Goal: Task Accomplishment & Management: Manage account settings

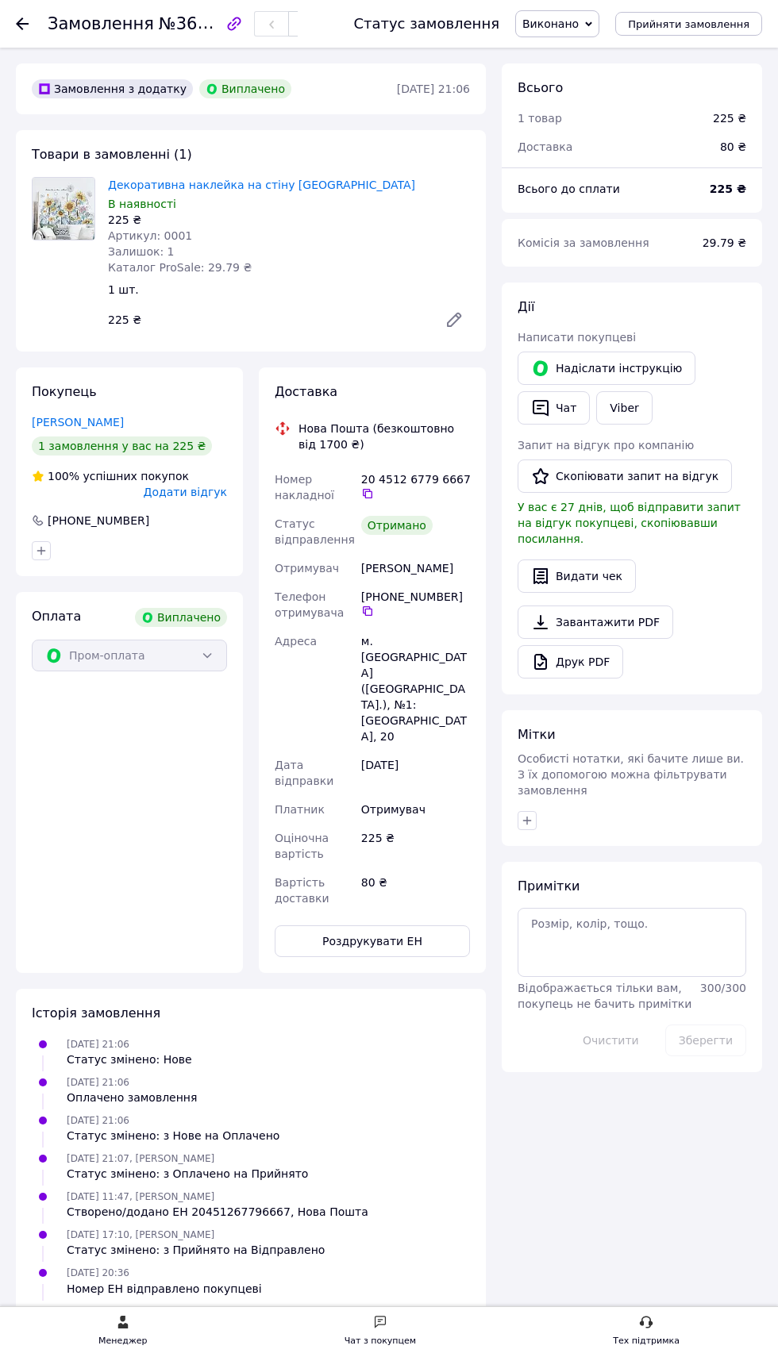
click at [22, 23] on use at bounding box center [22, 23] width 13 height 13
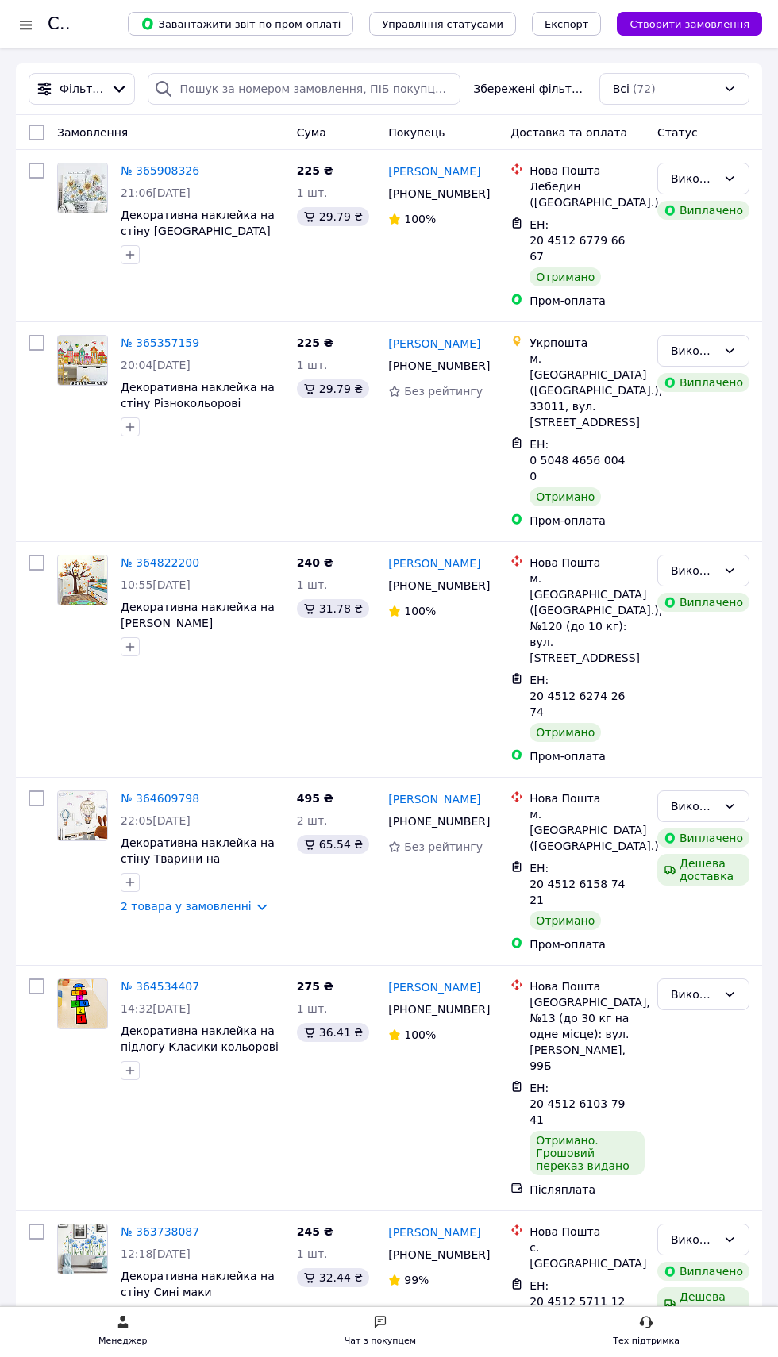
click at [28, 24] on div at bounding box center [26, 25] width 20 height 16
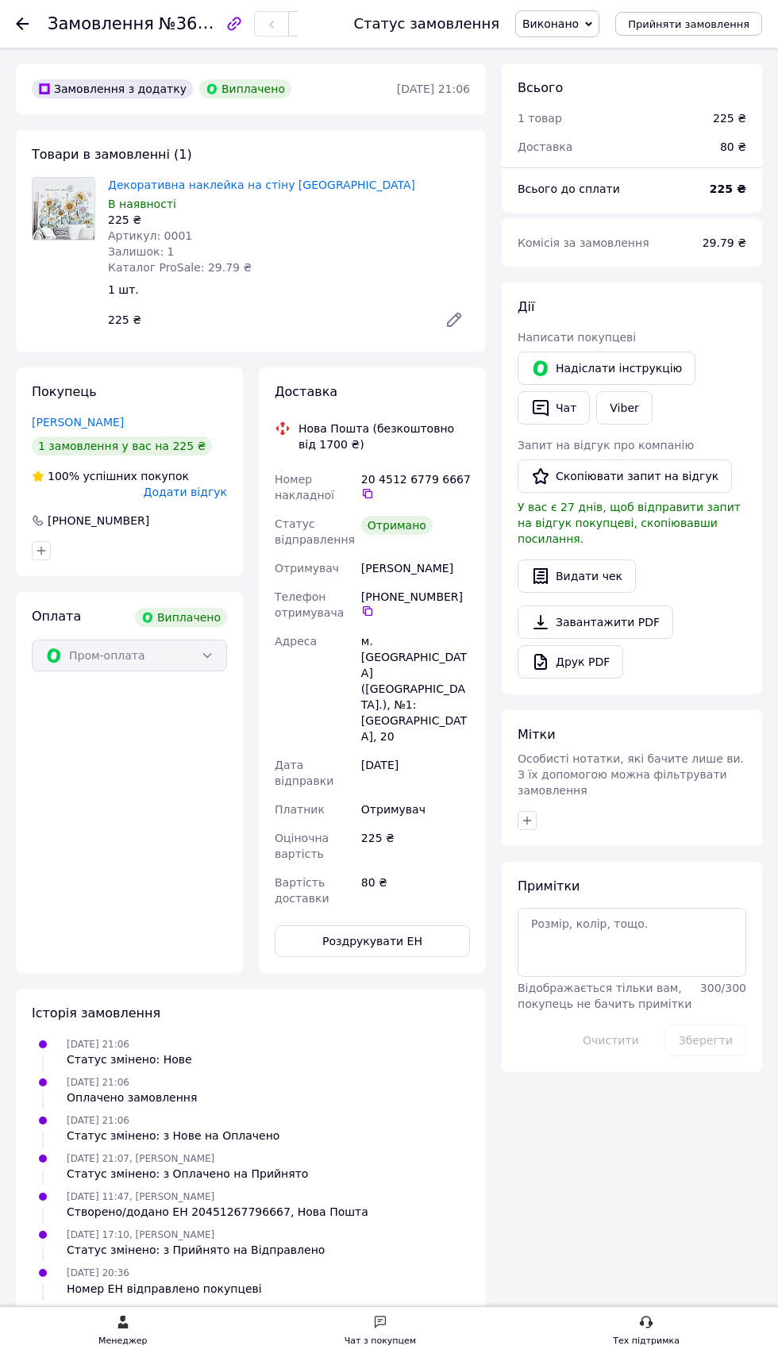
click at [22, 25] on icon at bounding box center [22, 23] width 13 height 13
click at [22, 23] on use at bounding box center [22, 23] width 13 height 13
click at [22, 26] on icon at bounding box center [22, 23] width 13 height 13
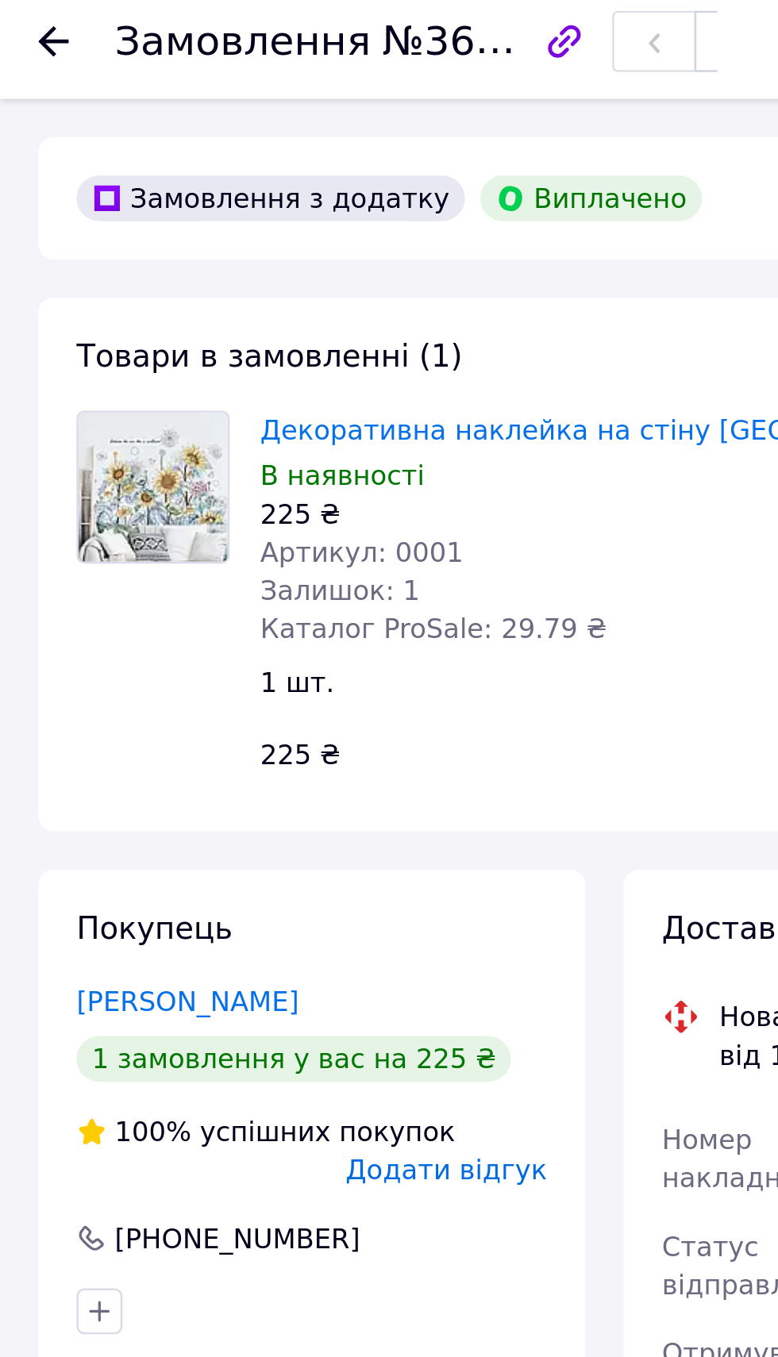
click at [21, 28] on use at bounding box center [22, 23] width 13 height 13
click at [19, 29] on icon at bounding box center [22, 23] width 13 height 13
click at [23, 27] on icon at bounding box center [22, 23] width 13 height 13
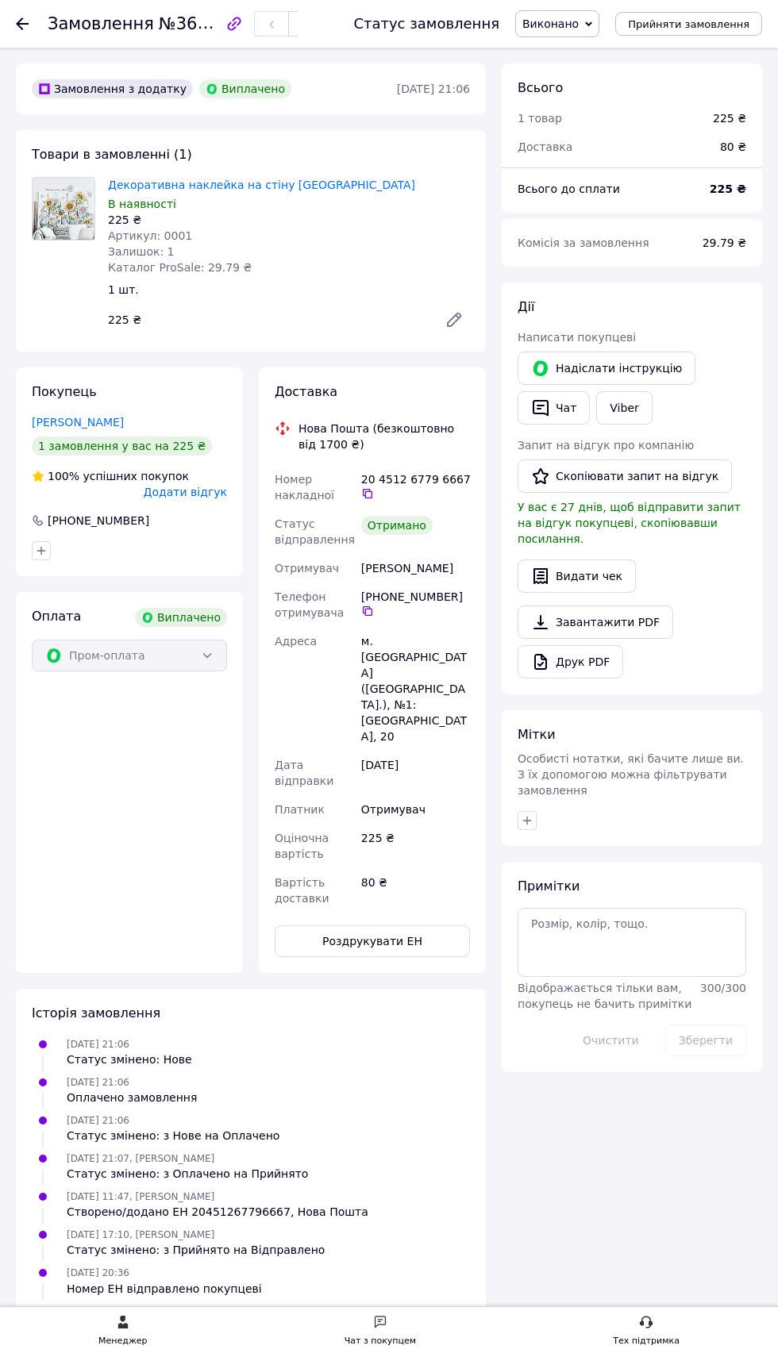
click at [22, 23] on use at bounding box center [22, 23] width 13 height 13
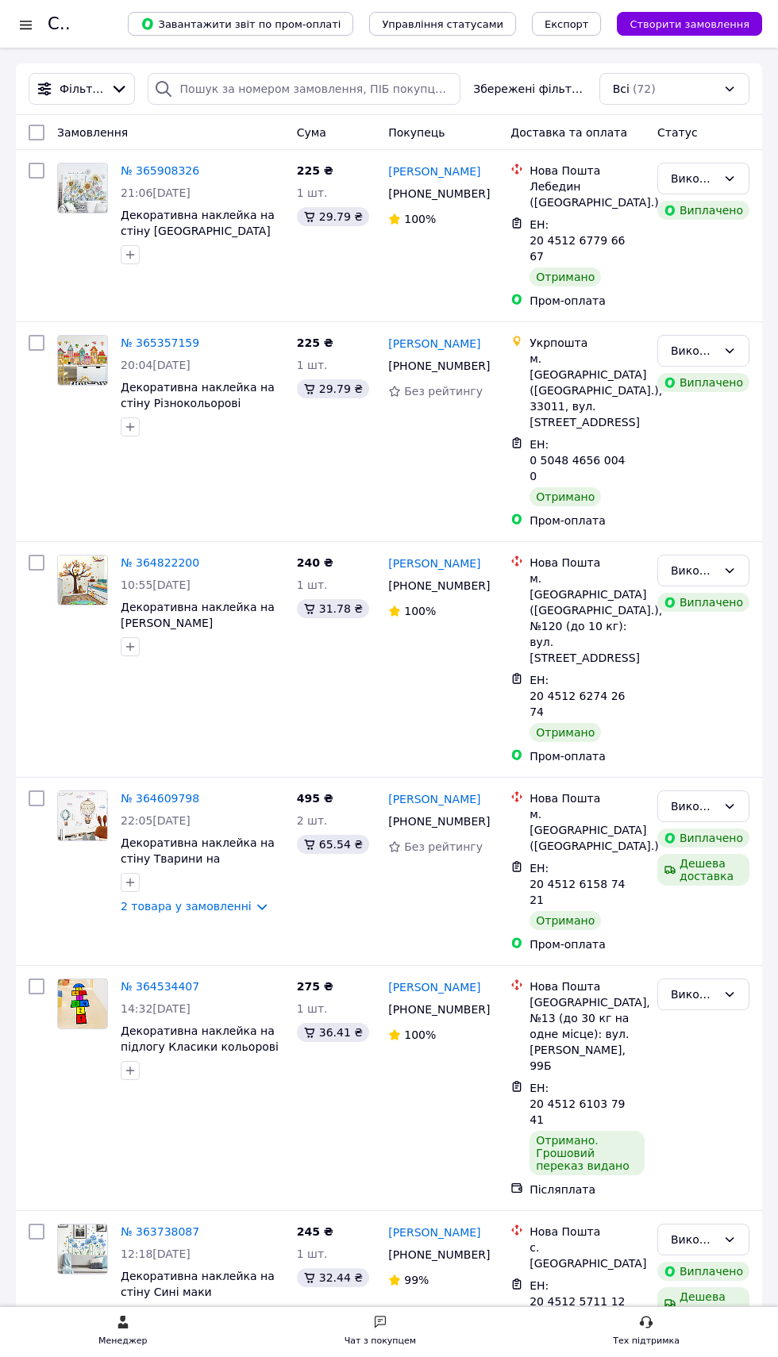
click at [26, 24] on div at bounding box center [26, 25] width 20 height 16
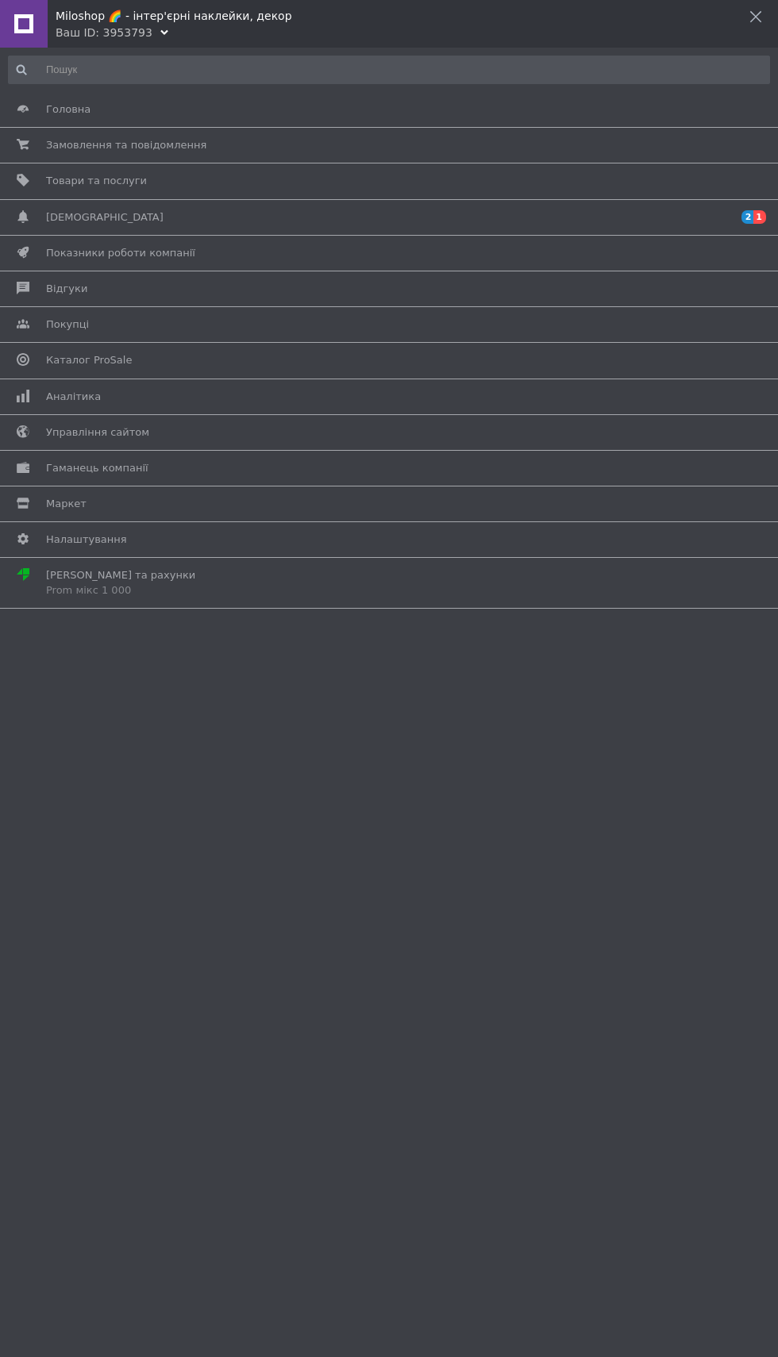
click at [217, 181] on span "Товари та послуги" at bounding box center [386, 181] width 680 height 14
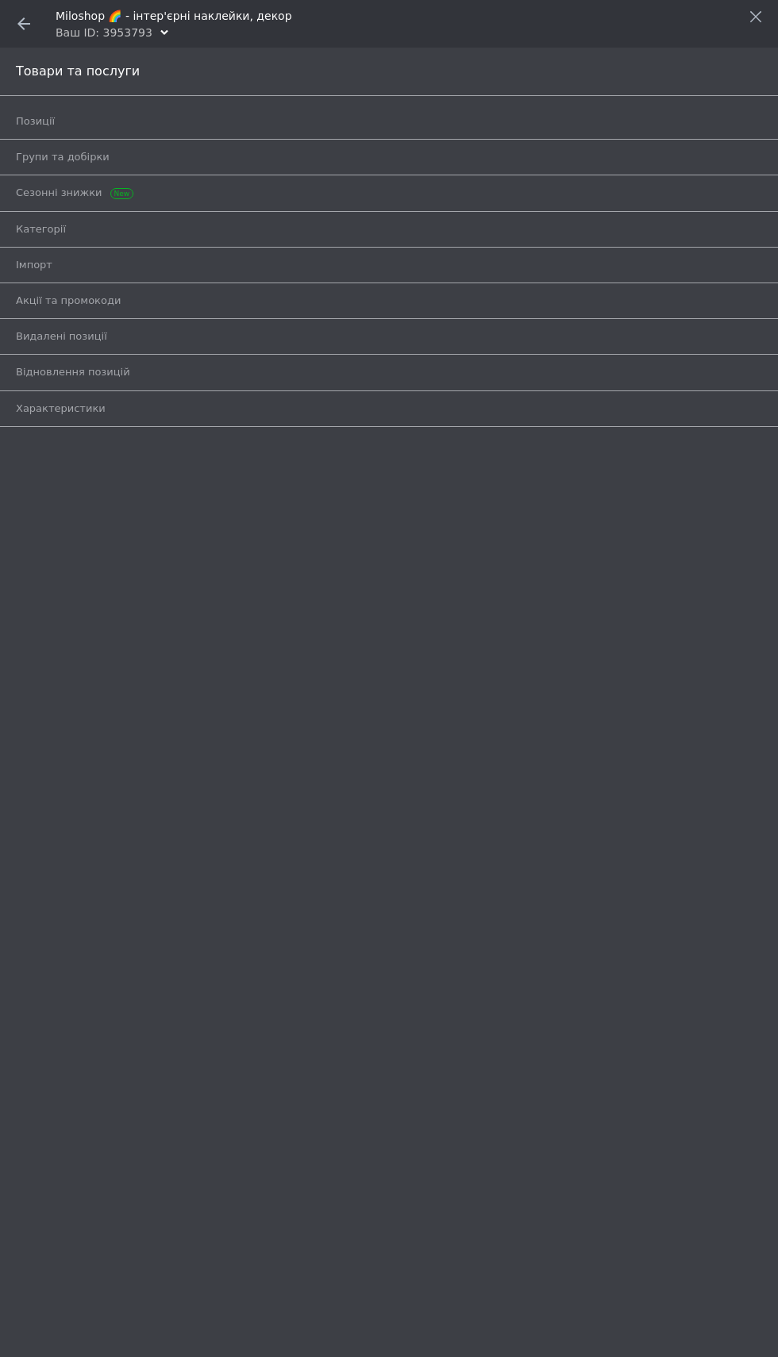
click at [241, 121] on span "Позиції" at bounding box center [371, 121] width 710 height 14
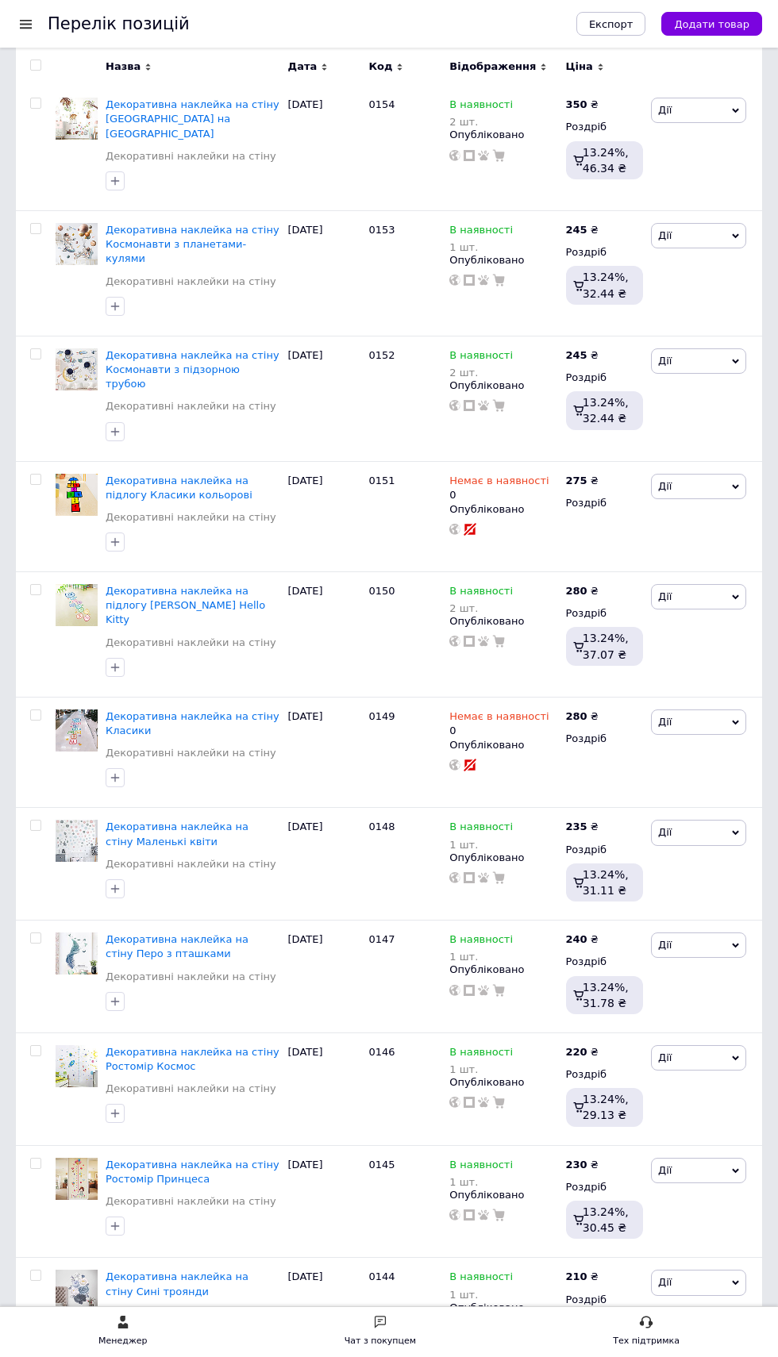
scroll to position [1303, 0]
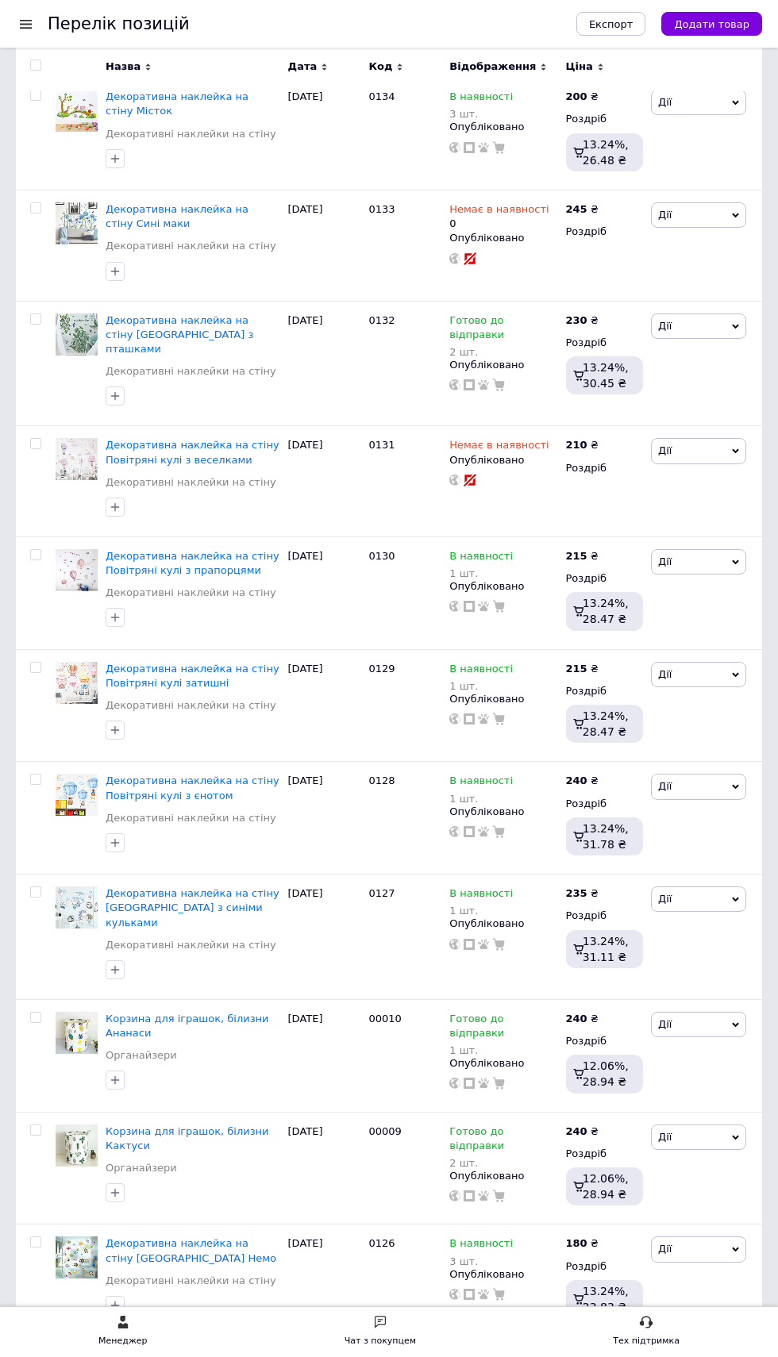
scroll to position [1271, 0]
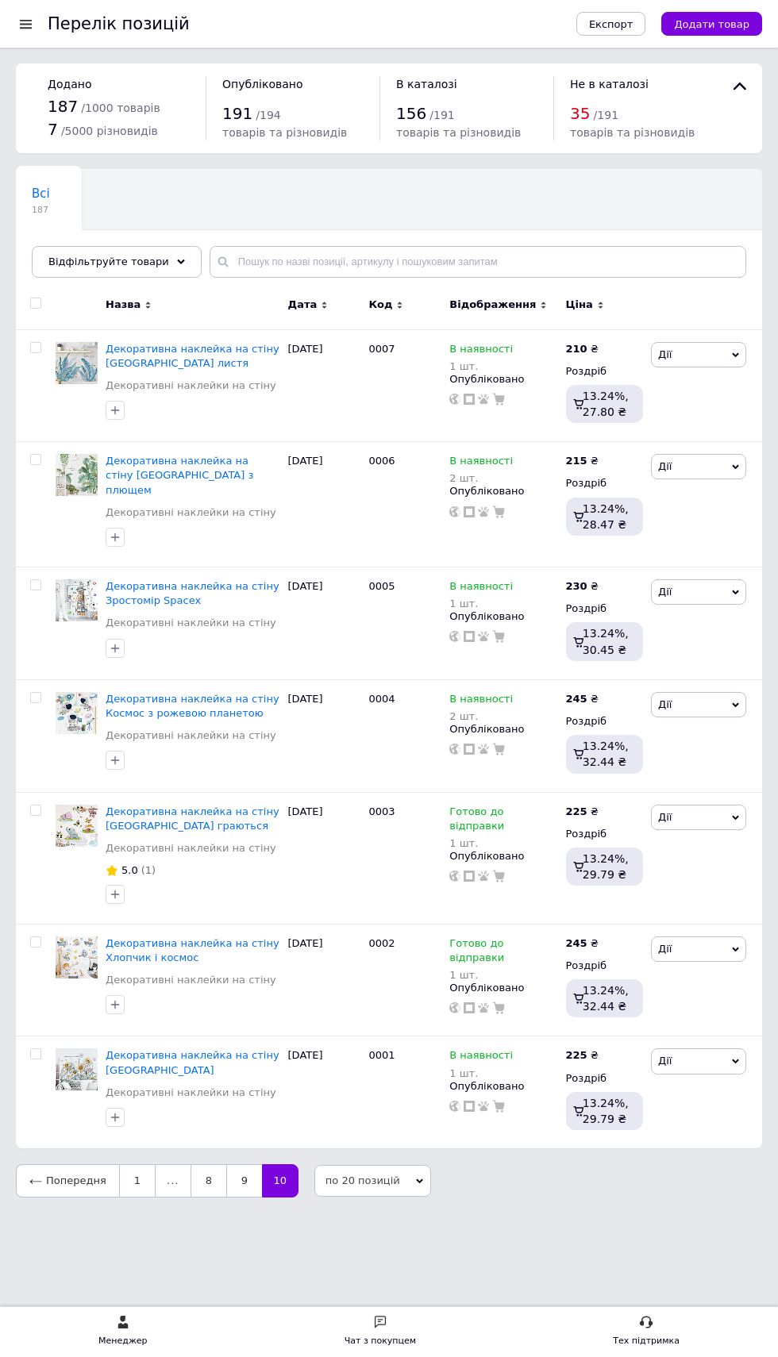
click at [183, 806] on span "Декоративна наклейка на стіну [GEOGRAPHIC_DATA] граються" at bounding box center [193, 819] width 174 height 26
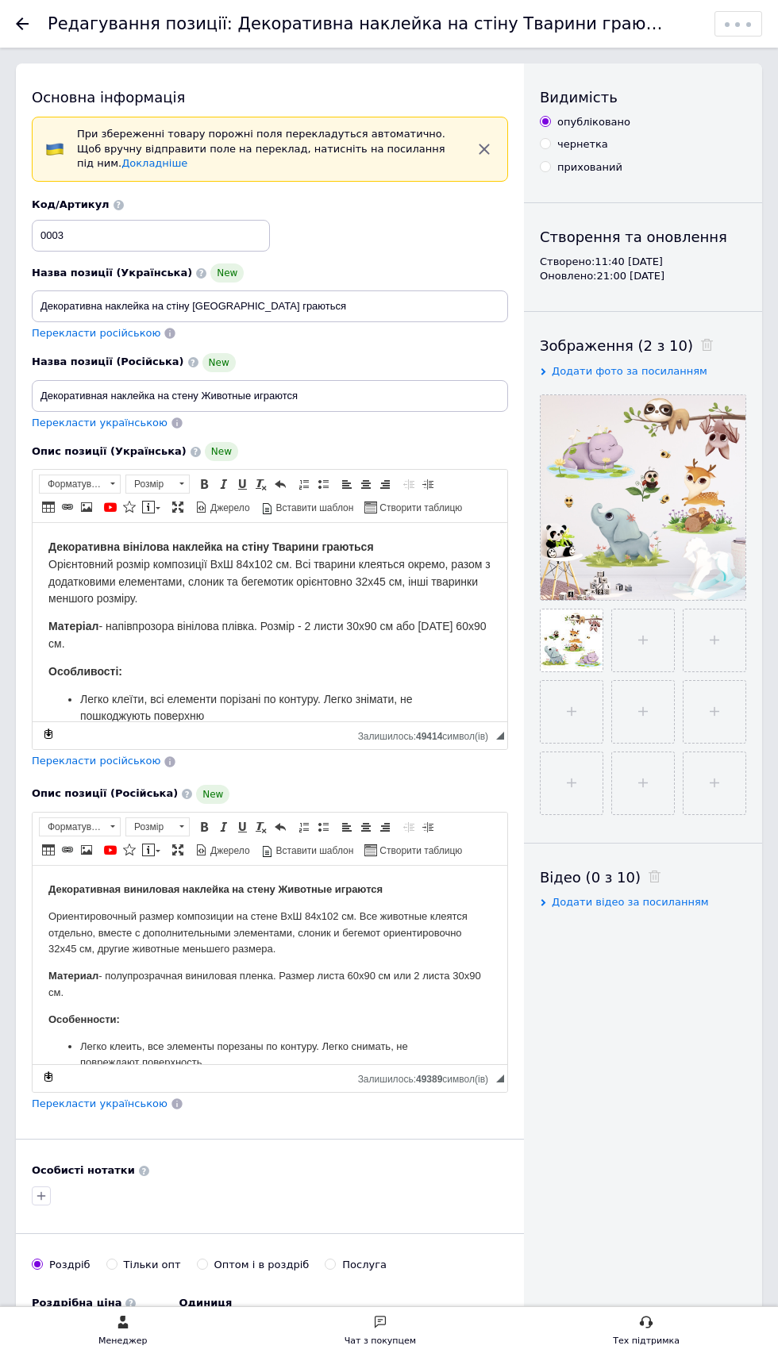
click at [75, 568] on span "Декоративна вінілова наклейка на стіну Тварини граються Орієнтовний розмір комп…" at bounding box center [269, 573] width 442 height 64
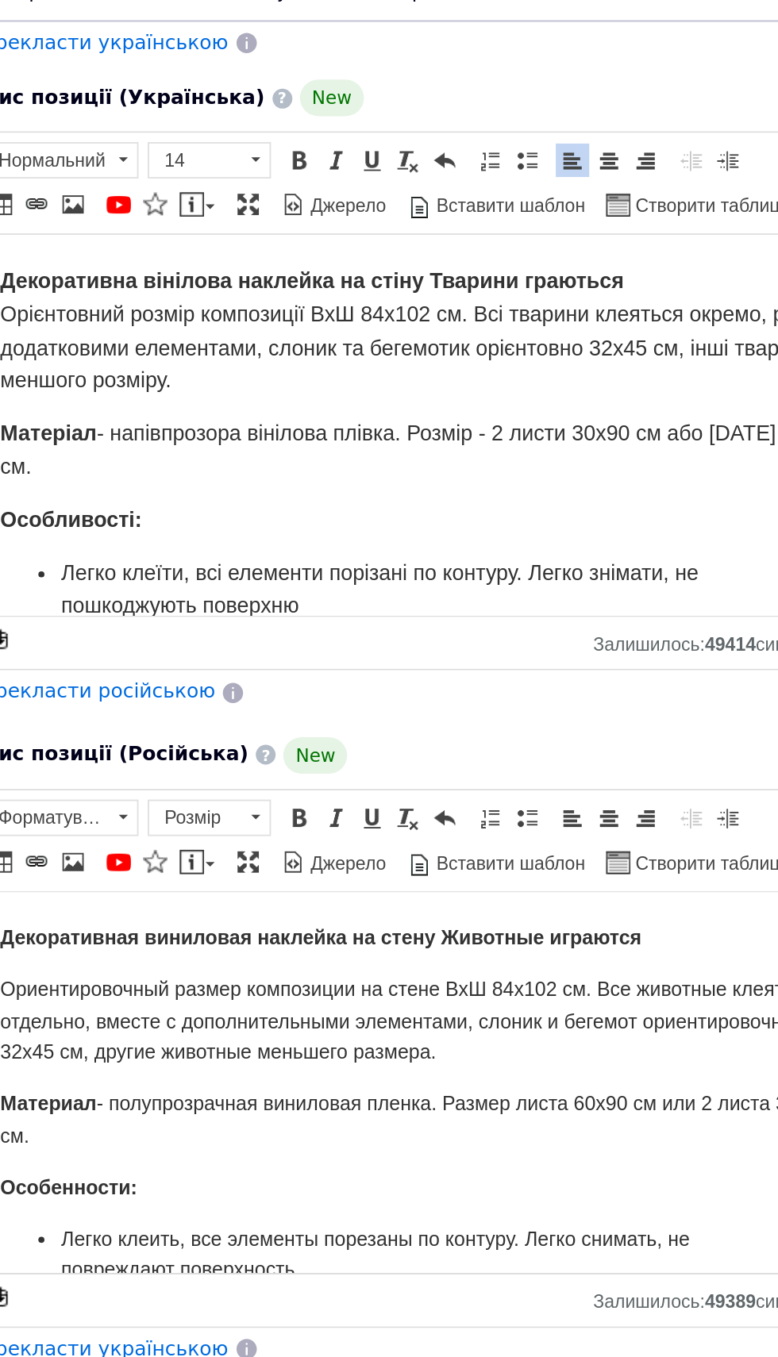
click at [7, 252] on strong "Декоративна вінілова наклейка на стіну Тварини граються" at bounding box center [148, 258] width 325 height 13
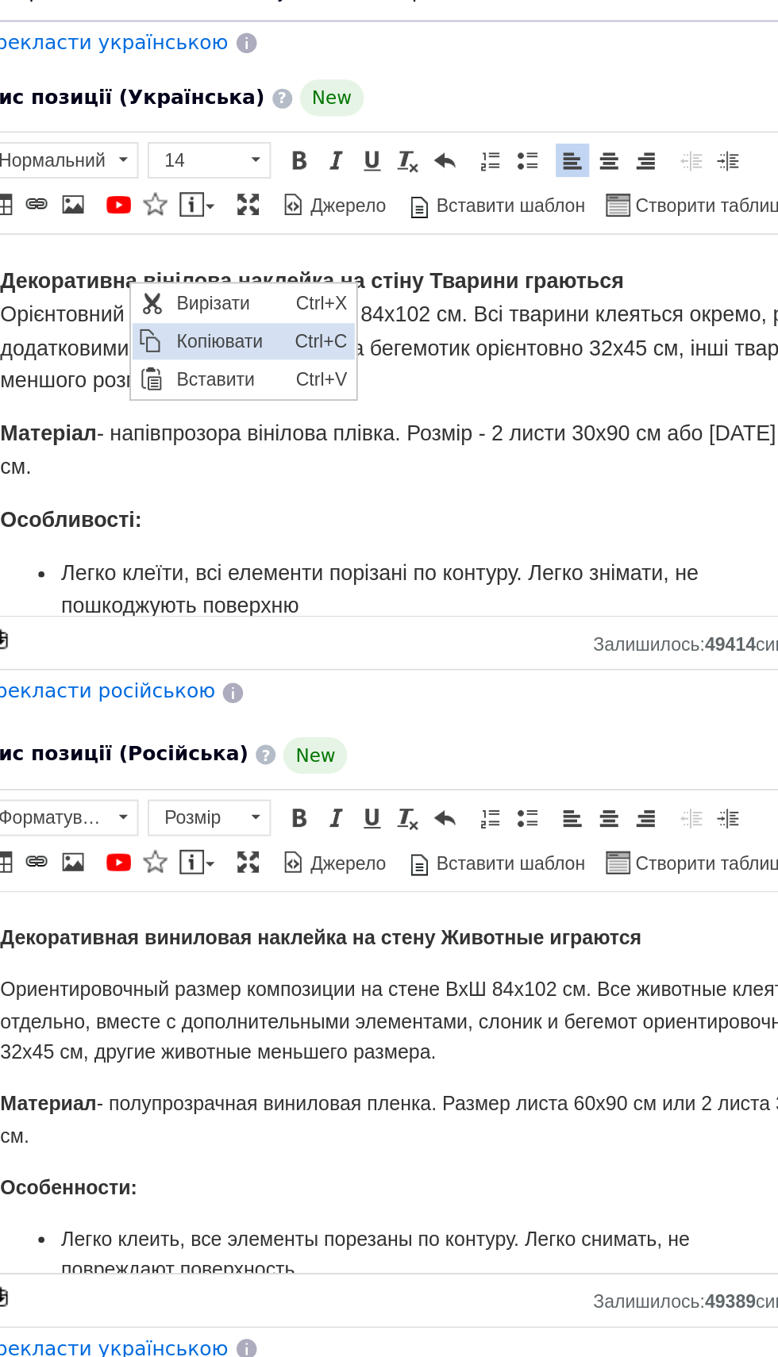
click at [198, 305] on span "Копіювати" at bounding box center [181, 312] width 62 height 19
copy span "розмір"
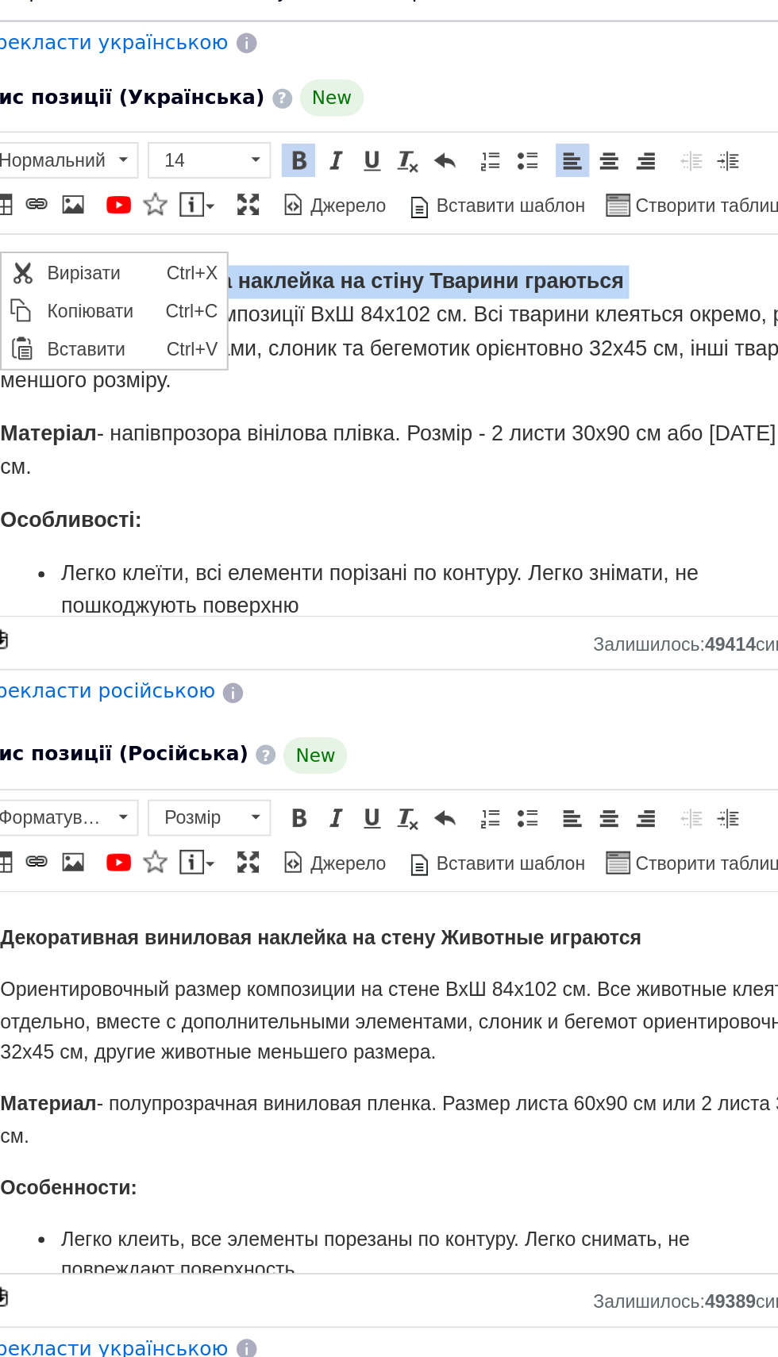
click at [279, 264] on strong "Декоративна вінілова наклейка на стіну Тварини граються" at bounding box center [148, 258] width 325 height 13
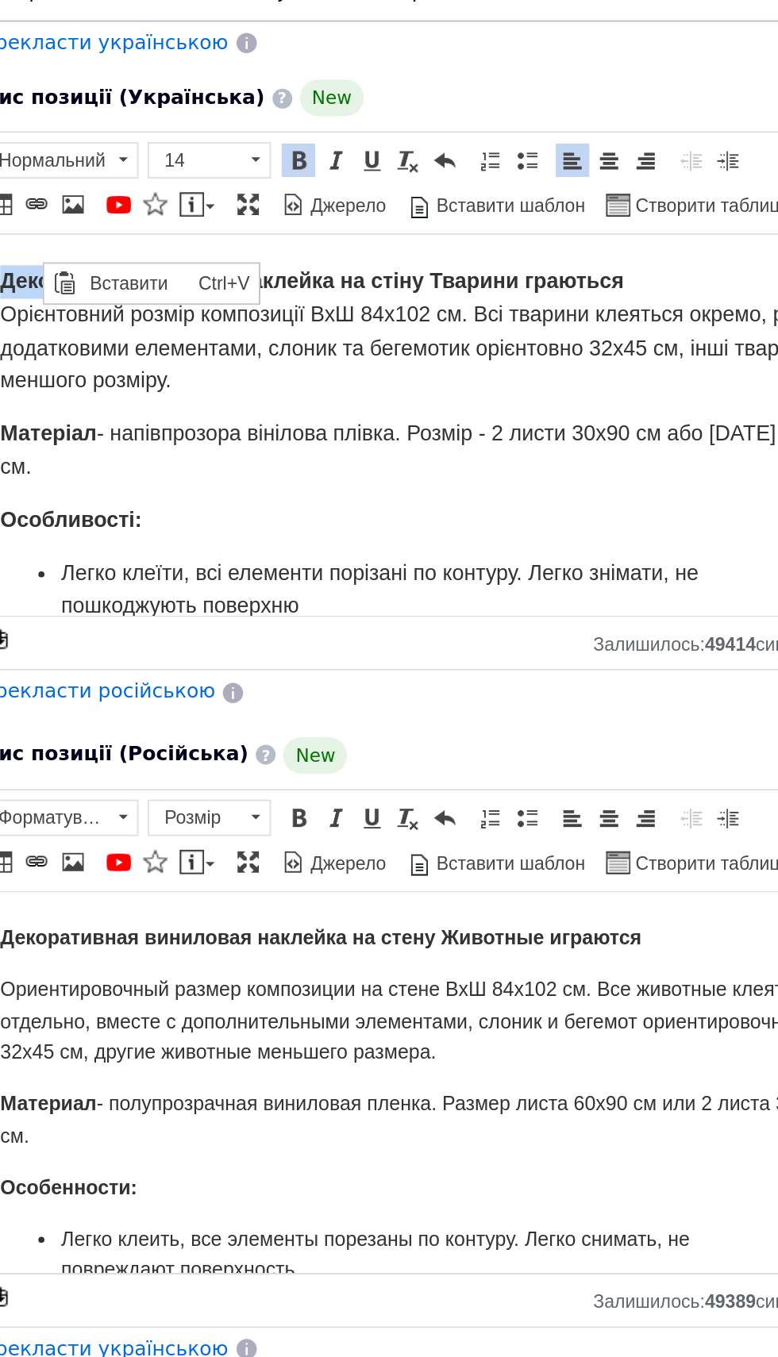
click at [254, 265] on p "Декоративна вінілова наклейка на стіну Тварини граються Орієнтовний розмір комп…" at bounding box center [207, 285] width 443 height 69
click at [248, 303] on p "Декоративна вінілова наклейка на стіну Тварини граються Орієнтовний розмір комп…" at bounding box center [207, 285] width 443 height 69
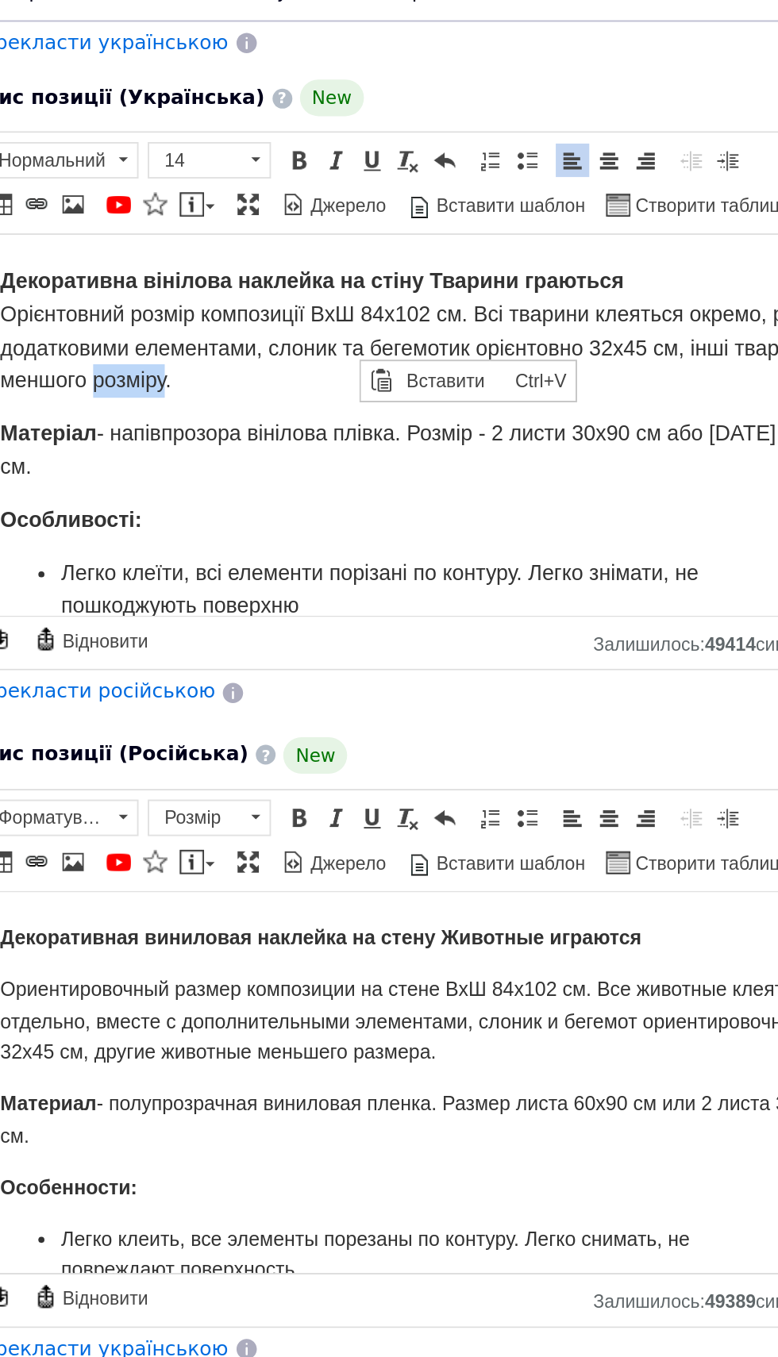
click at [302, 283] on p "Декоративна вінілова наклейка на стіну Тварини граються Орієнтовний розмір комп…" at bounding box center [207, 285] width 443 height 69
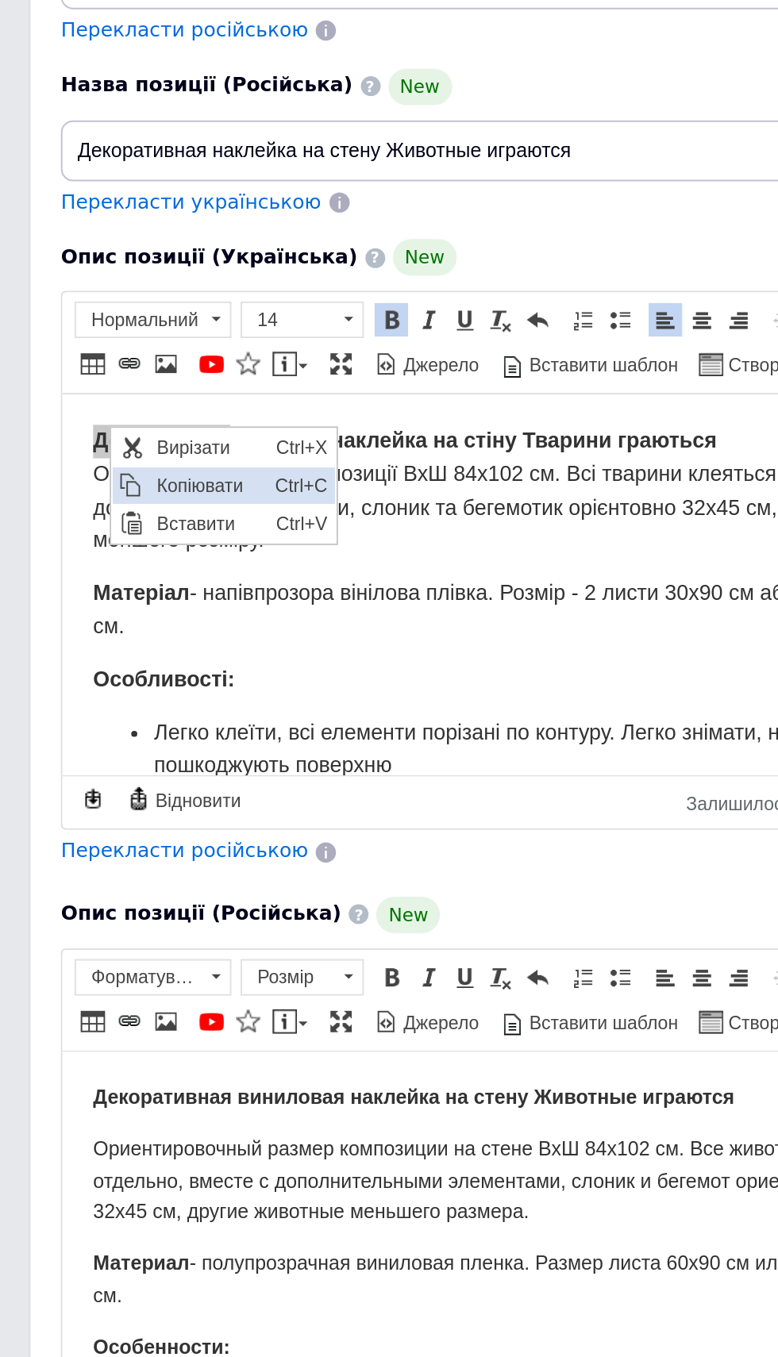
click at [183, 466] on span "Копіювати" at bounding box center [162, 457] width 62 height 19
copy strong "Декоративна"
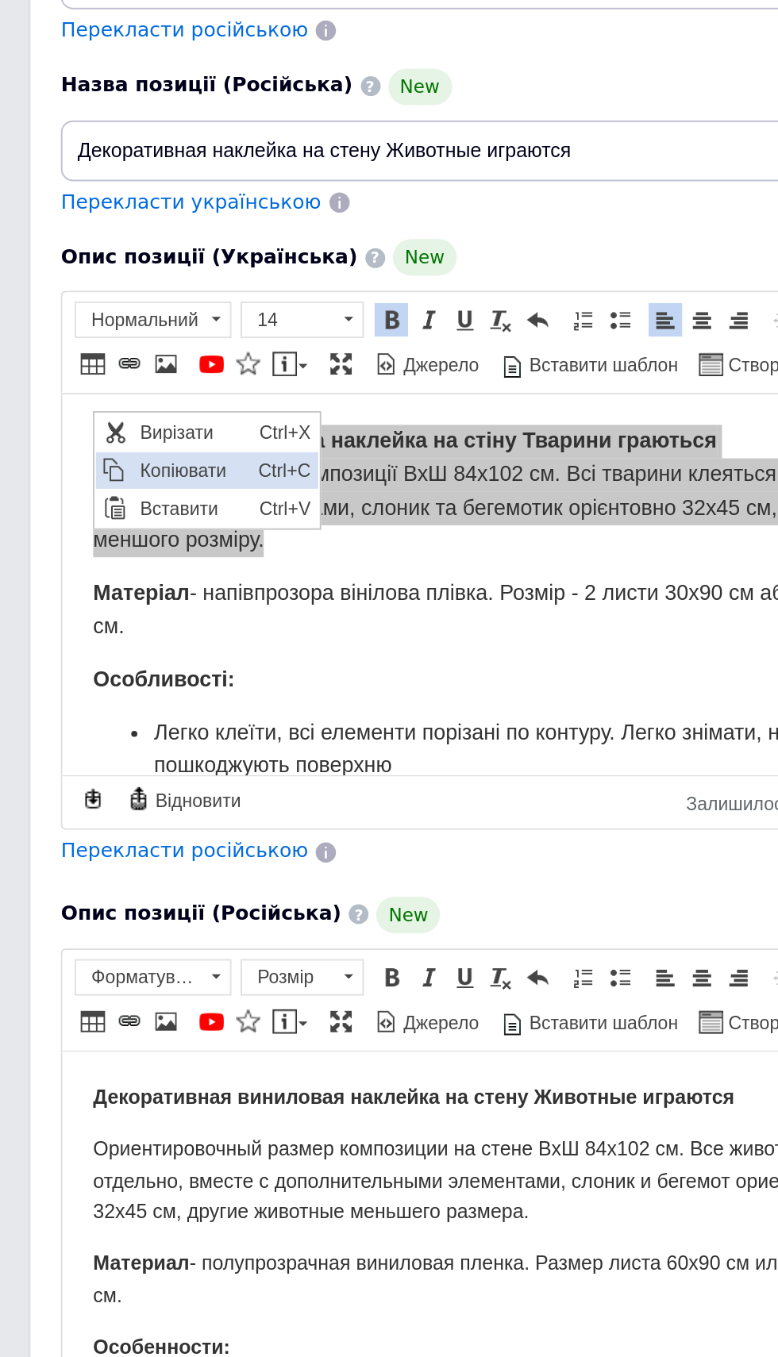
click at [181, 445] on span "Ctrl+C" at bounding box center [192, 442] width 35 height 19
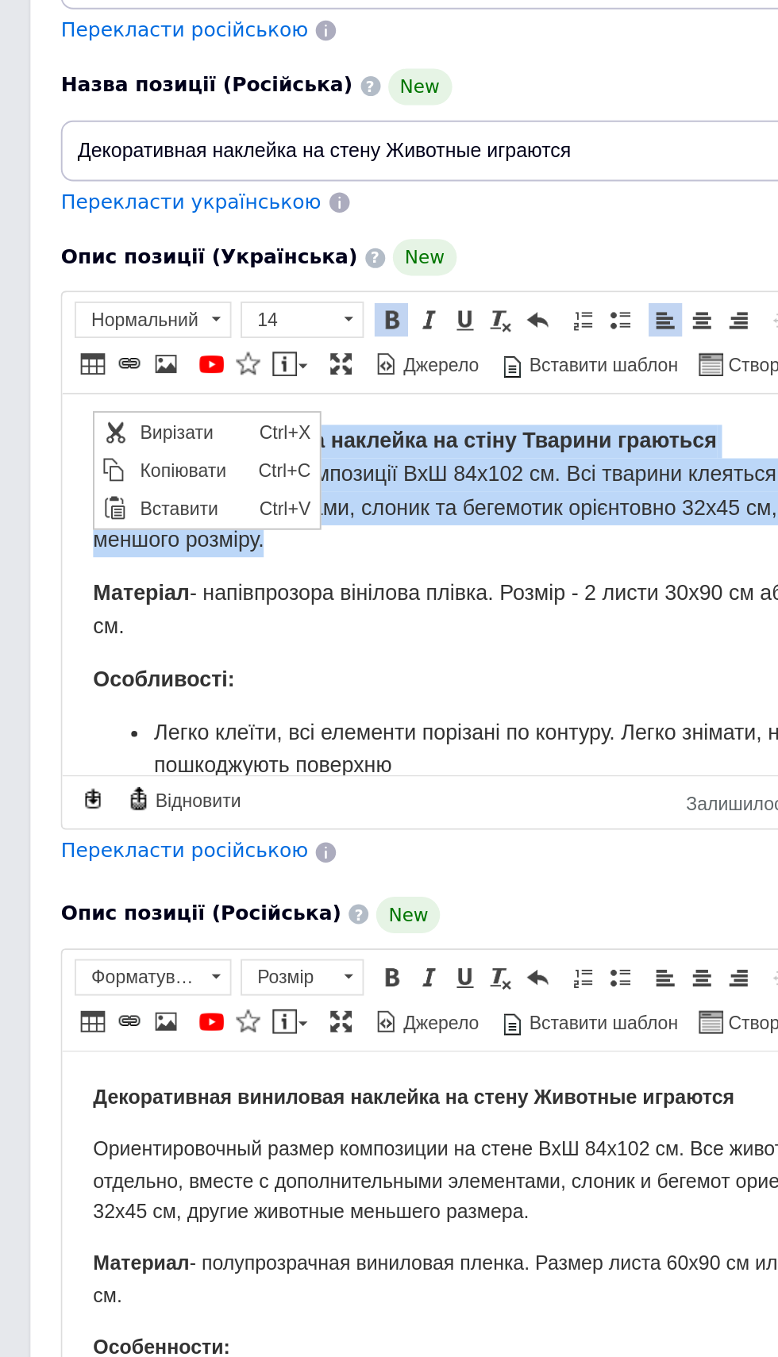
copy span "Декоративна вінілова наклейка на стіну Тварини граються Орієнтовний розмір комп…"
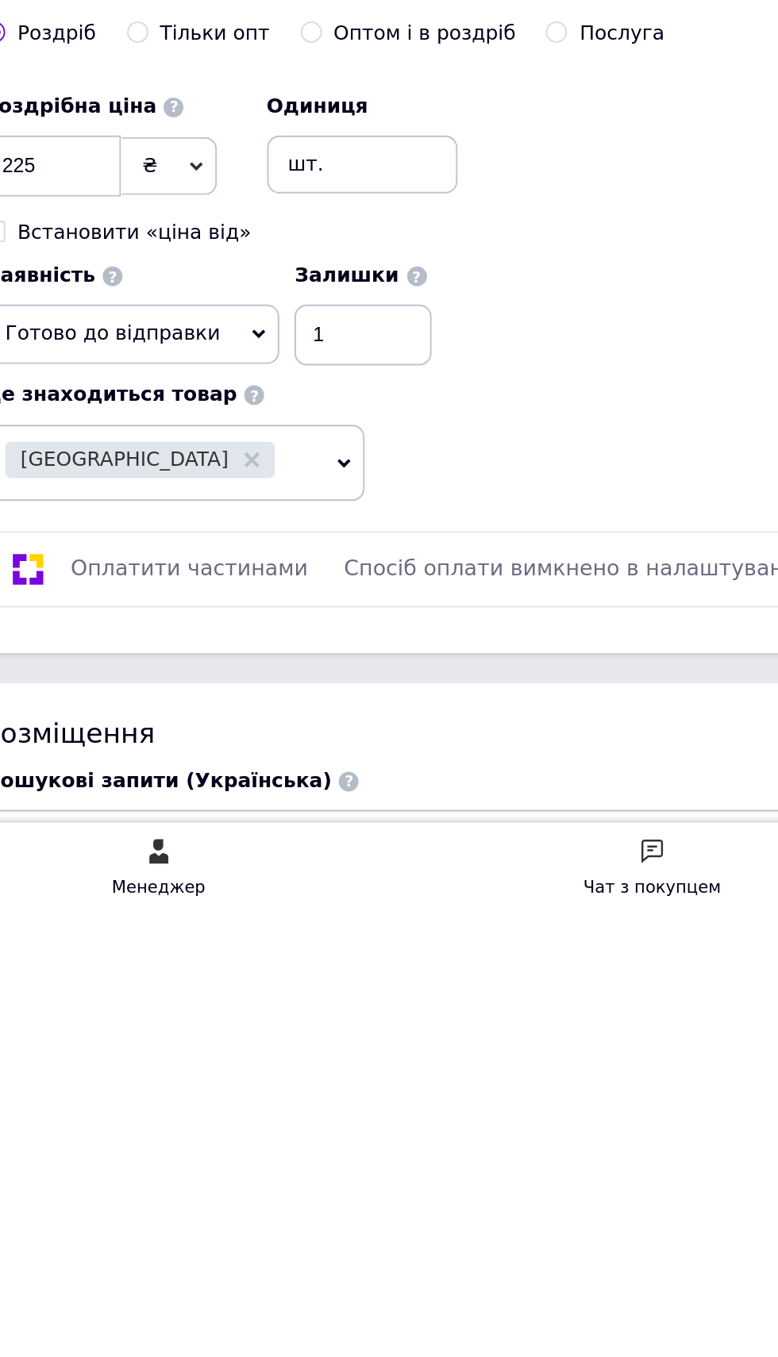
scroll to position [370, 0]
